Goal: Transaction & Acquisition: Purchase product/service

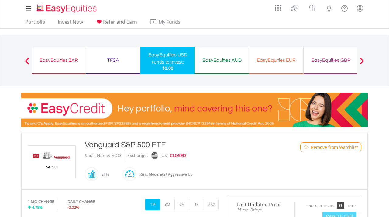
click at [325, 147] on span "- Remove from Watchlist" at bounding box center [333, 147] width 50 height 6
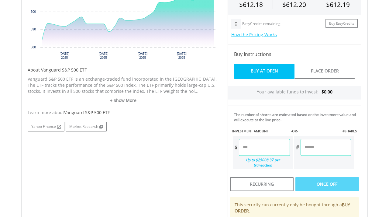
scroll to position [246, 0]
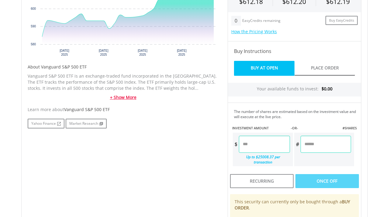
click at [139, 95] on link "+ Show More" at bounding box center [123, 97] width 191 height 6
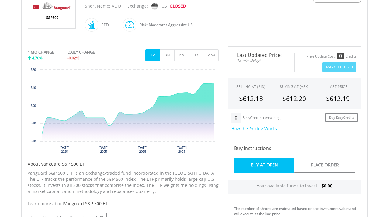
scroll to position [133, 0]
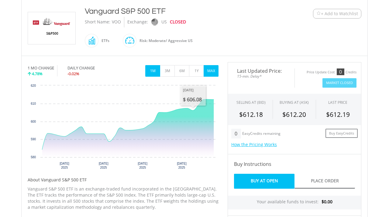
click at [214, 68] on button "MAX" at bounding box center [211, 71] width 15 height 12
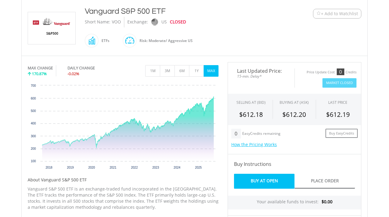
click at [334, 14] on span "+ Add to Watchlist" at bounding box center [339, 14] width 37 height 6
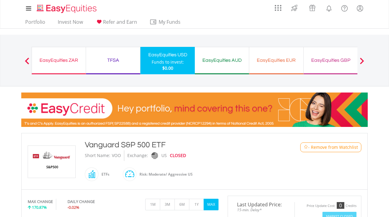
scroll to position [0, 0]
click at [64, 21] on link "Invest Now" at bounding box center [70, 23] width 30 height 9
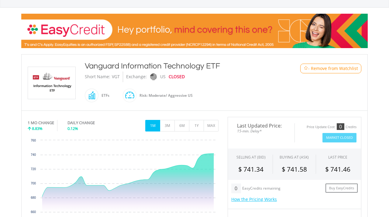
scroll to position [86, 0]
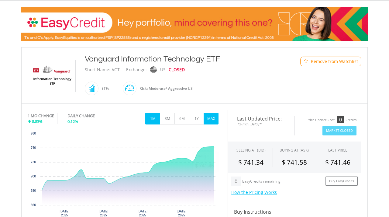
click at [213, 116] on button "MAX" at bounding box center [211, 119] width 15 height 12
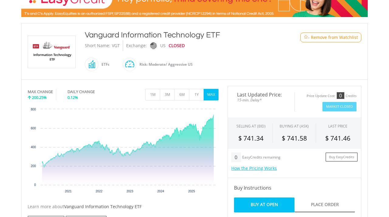
scroll to position [80, 0]
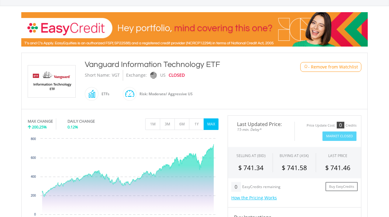
click at [313, 67] on span "- Remove from Watchlist" at bounding box center [333, 67] width 50 height 6
click at [340, 68] on span "- Remove from Watchlist" at bounding box center [333, 67] width 50 height 6
click at [305, 87] on div "﻿ Vanguard Information Technology ETF Vanguard Information Technology ETF Short…" at bounding box center [194, 81] width 343 height 44
click at [330, 65] on span "- Remove from Watchlist" at bounding box center [333, 67] width 50 height 6
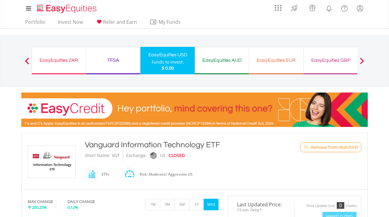
scroll to position [0, 0]
click at [321, 147] on span "- Remove from Watchlist" at bounding box center [333, 147] width 50 height 6
click at [80, 22] on link "Invest Now" at bounding box center [70, 23] width 30 height 9
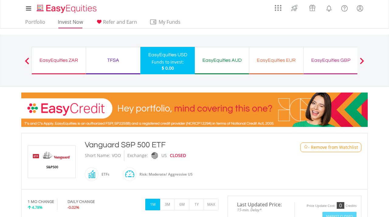
click at [81, 22] on link "Invest Now" at bounding box center [70, 23] width 30 height 9
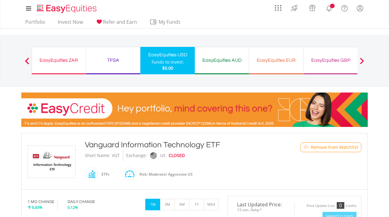
click at [326, 148] on span "- Remove from Watchlist" at bounding box center [333, 147] width 50 height 6
click at [72, 22] on link "Invest Now" at bounding box center [70, 23] width 30 height 9
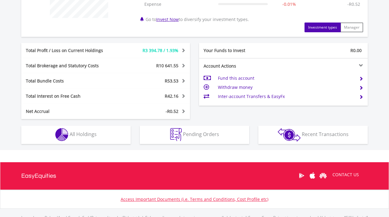
scroll to position [289, 0]
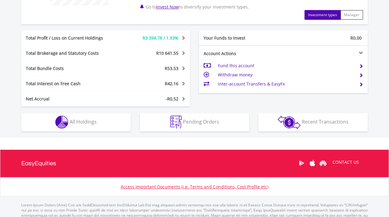
click at [104, 126] on button "Holdings All Holdings" at bounding box center [75, 122] width 109 height 18
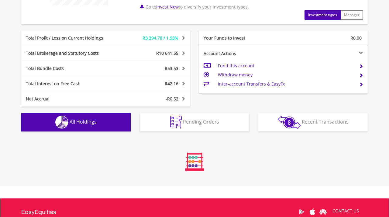
scroll to position [438, 0]
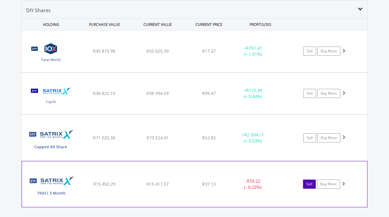
click at [311, 183] on link "Sell" at bounding box center [309, 183] width 13 height 9
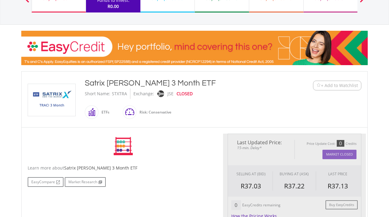
type input "********"
type input "******"
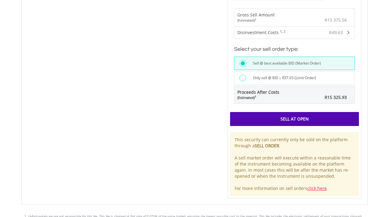
scroll to position [438, 0]
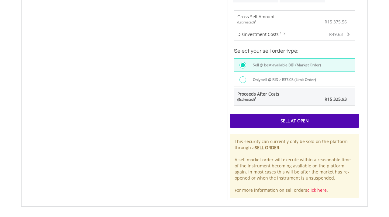
click at [322, 117] on div "Sell At Open" at bounding box center [294, 121] width 129 height 14
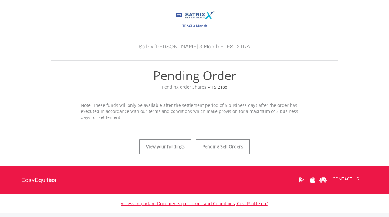
scroll to position [184, 0]
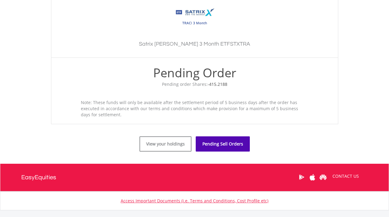
click at [218, 140] on link "Pending Sell Orders" at bounding box center [223, 143] width 54 height 15
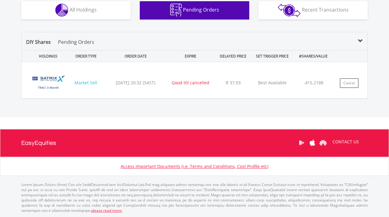
scroll to position [401, 0]
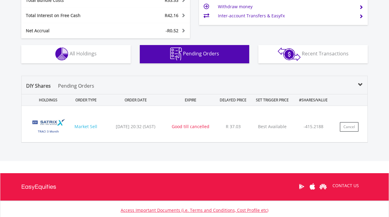
click at [93, 53] on span "All Holdings" at bounding box center [83, 53] width 27 height 7
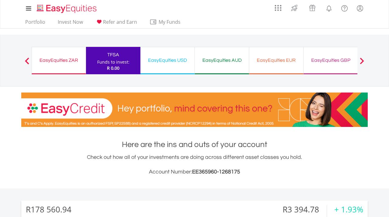
scroll to position [0, 0]
click at [71, 20] on link "Invest Now" at bounding box center [70, 23] width 30 height 9
